Goal: Task Accomplishment & Management: Use online tool/utility

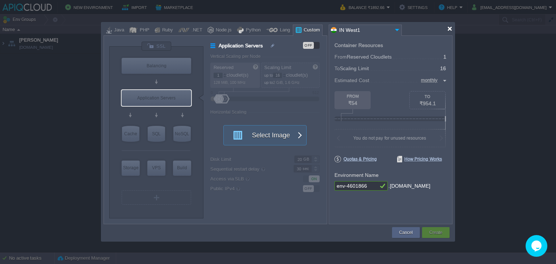
click at [451, 28] on div at bounding box center [449, 28] width 5 height 5
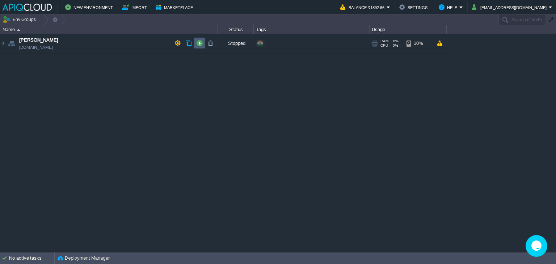
click at [200, 44] on button "button" at bounding box center [199, 43] width 7 height 7
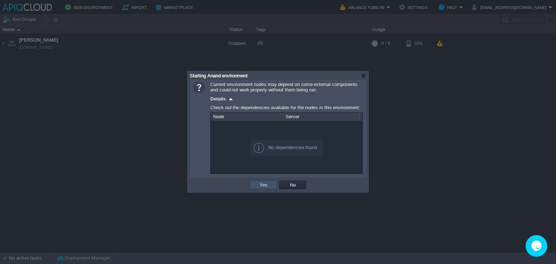
click at [261, 183] on button "Yes" at bounding box center [264, 185] width 12 height 7
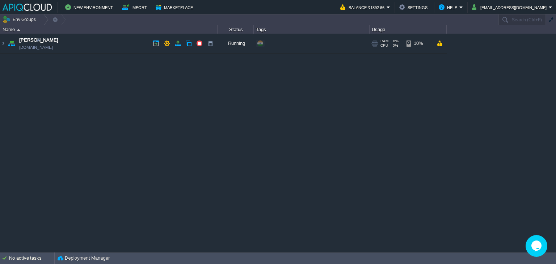
click at [127, 41] on td "Anand [DOMAIN_NAME]" at bounding box center [108, 44] width 217 height 20
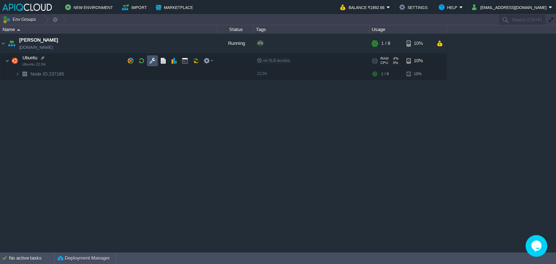
click at [150, 60] on button "button" at bounding box center [152, 61] width 7 height 7
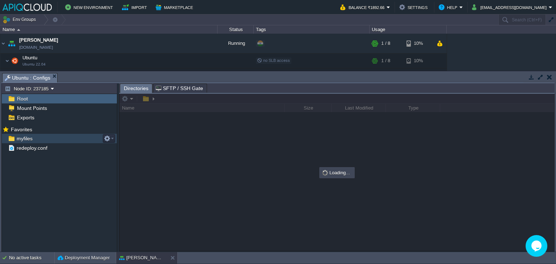
click at [24, 142] on span "myfiles" at bounding box center [24, 138] width 18 height 7
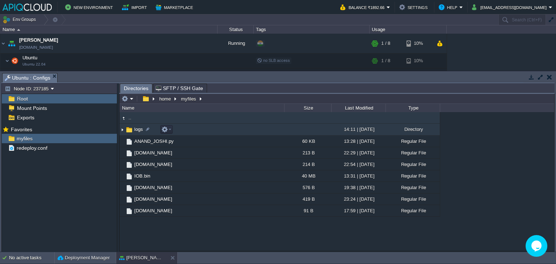
click at [123, 129] on img at bounding box center [123, 129] width 6 height 11
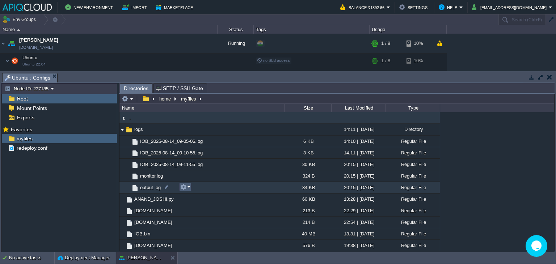
click at [188, 187] on em at bounding box center [185, 187] width 10 height 7
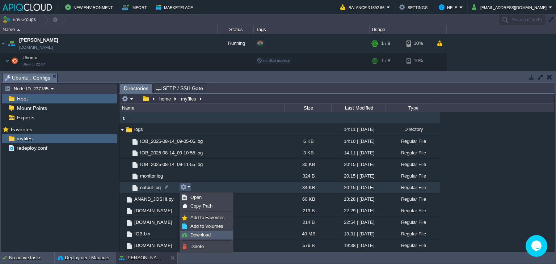
click at [202, 235] on span "Download" at bounding box center [201, 235] width 20 height 5
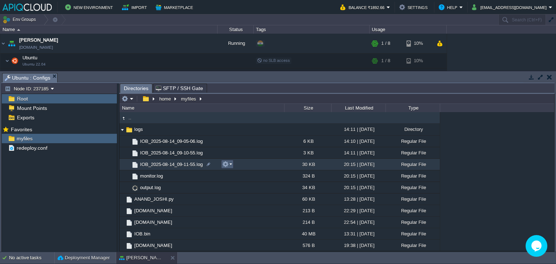
click at [230, 164] on em at bounding box center [227, 164] width 10 height 7
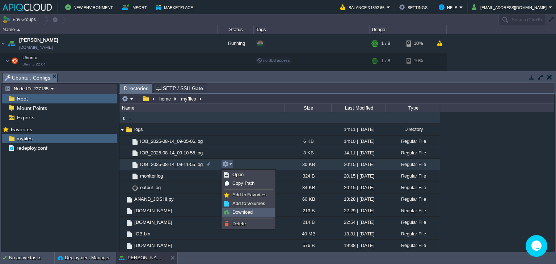
click at [245, 212] on span "Download" at bounding box center [243, 212] width 20 height 5
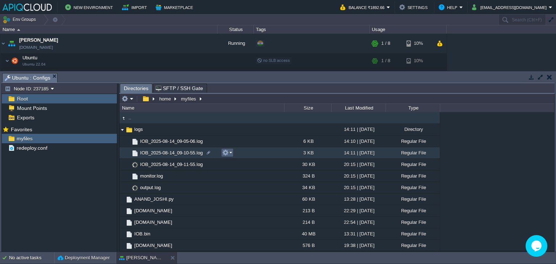
click at [231, 152] on em at bounding box center [227, 153] width 10 height 7
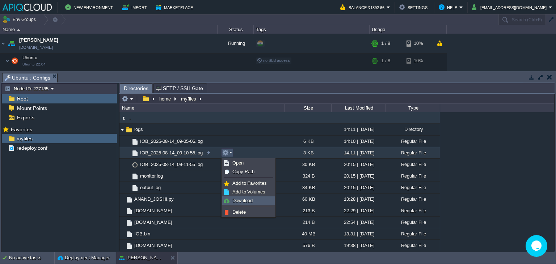
click at [247, 199] on span "Download" at bounding box center [243, 200] width 20 height 5
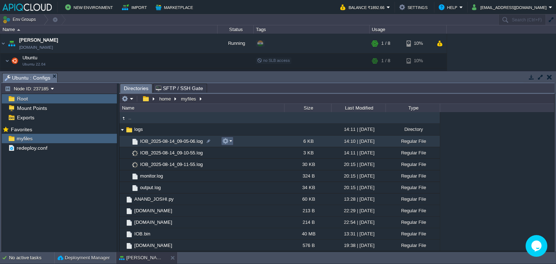
click at [230, 141] on em at bounding box center [227, 141] width 10 height 7
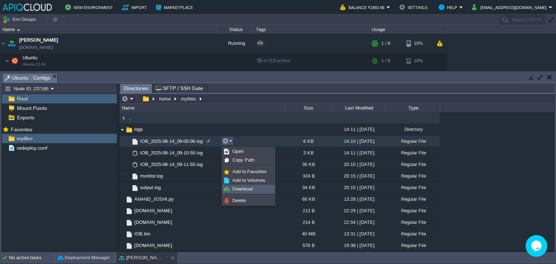
click at [248, 190] on span "Download" at bounding box center [243, 189] width 20 height 5
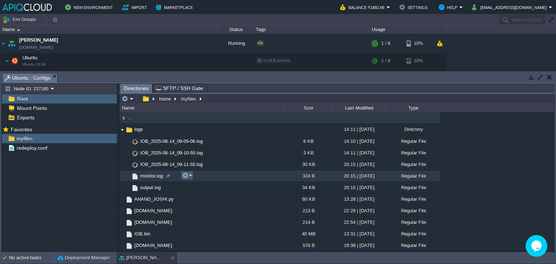
click at [189, 177] on em at bounding box center [187, 175] width 10 height 7
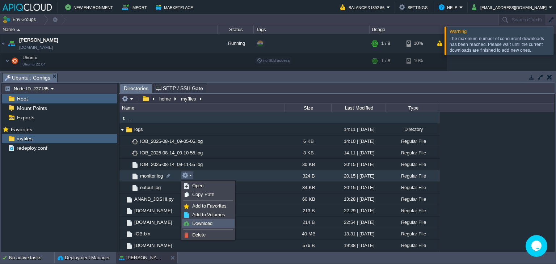
click at [206, 220] on link "Download" at bounding box center [209, 224] width 52 height 8
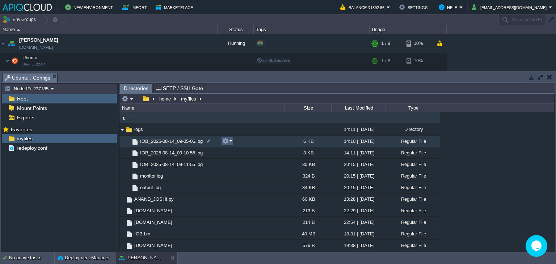
click at [230, 142] on em at bounding box center [227, 141] width 10 height 7
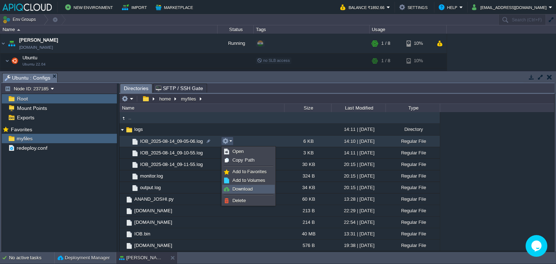
click at [251, 187] on span "Download" at bounding box center [243, 189] width 20 height 5
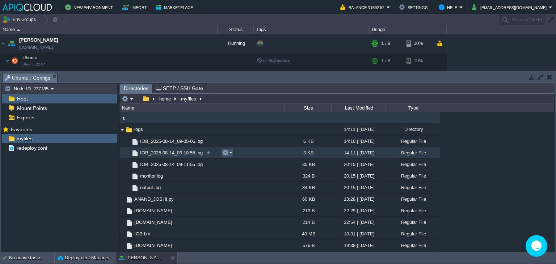
click at [227, 152] on button "button" at bounding box center [225, 153] width 7 height 7
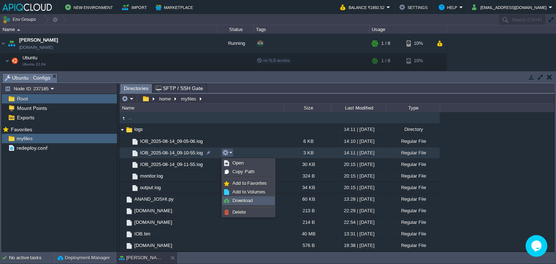
click at [244, 200] on span "Download" at bounding box center [243, 200] width 20 height 5
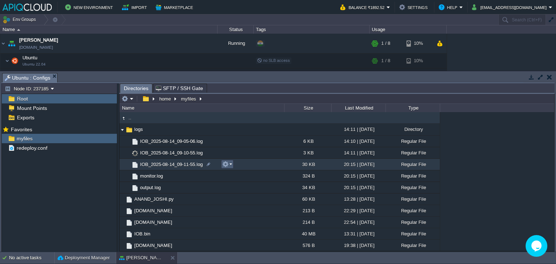
click at [230, 164] on em at bounding box center [227, 164] width 10 height 7
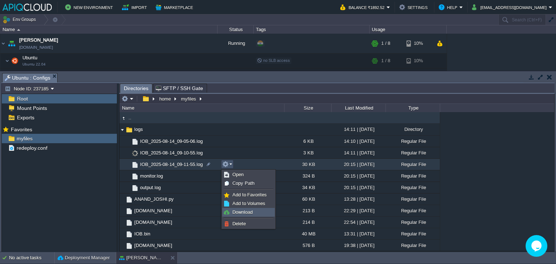
click at [246, 210] on span "Download" at bounding box center [243, 212] width 20 height 5
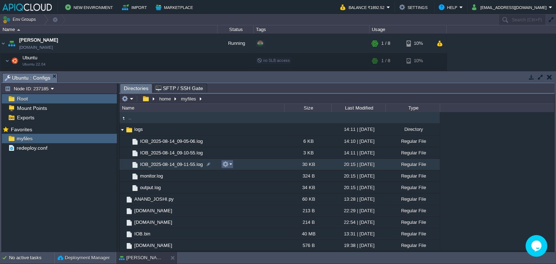
click at [229, 164] on em at bounding box center [227, 164] width 10 height 7
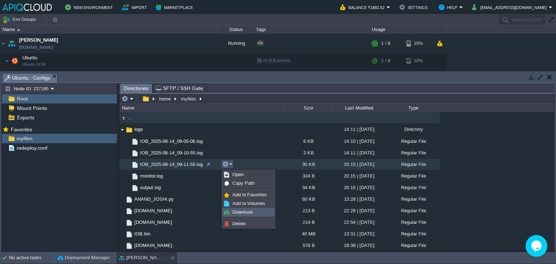
click at [244, 212] on span "Download" at bounding box center [243, 212] width 20 height 5
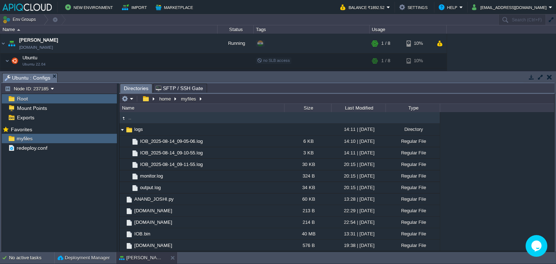
click at [549, 78] on button "button" at bounding box center [549, 77] width 5 height 7
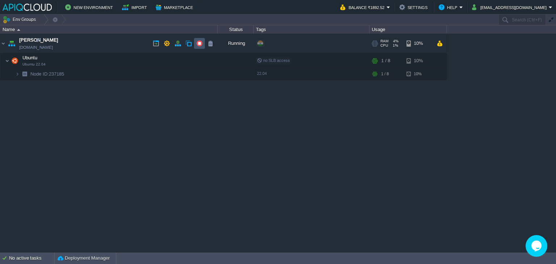
click at [197, 42] on button "button" at bounding box center [199, 43] width 7 height 7
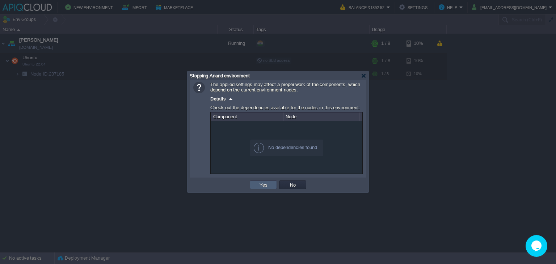
click at [256, 184] on td "Yes" at bounding box center [263, 185] width 27 height 9
